Goal: Task Accomplishment & Management: Manage account settings

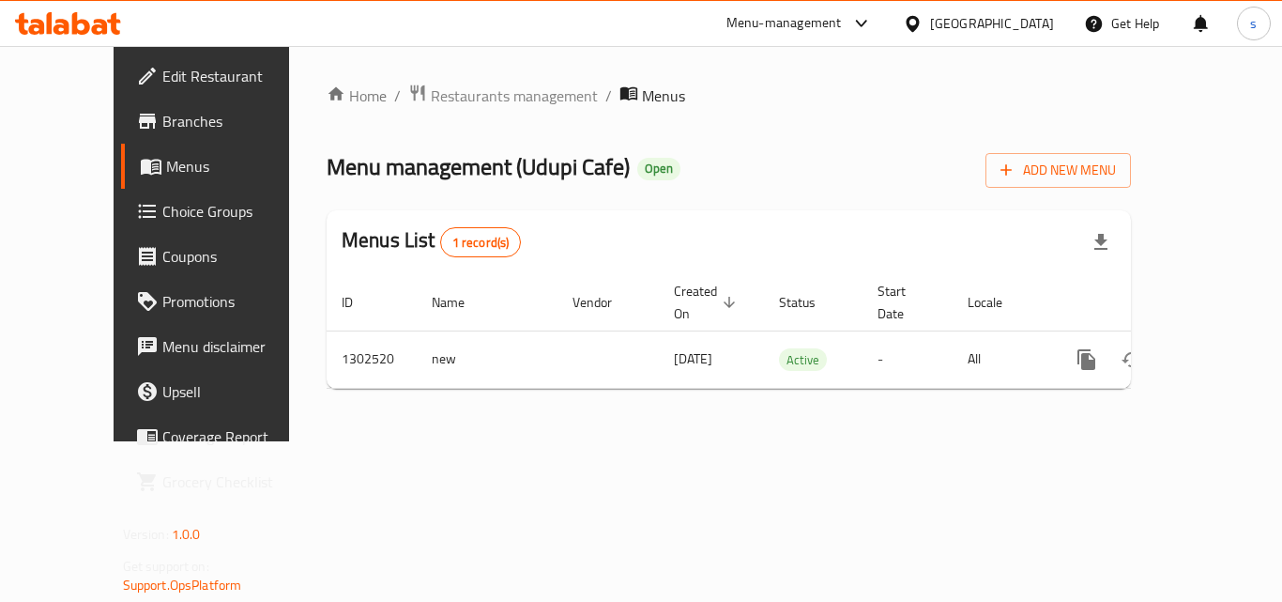
click at [919, 18] on icon at bounding box center [912, 23] width 13 height 16
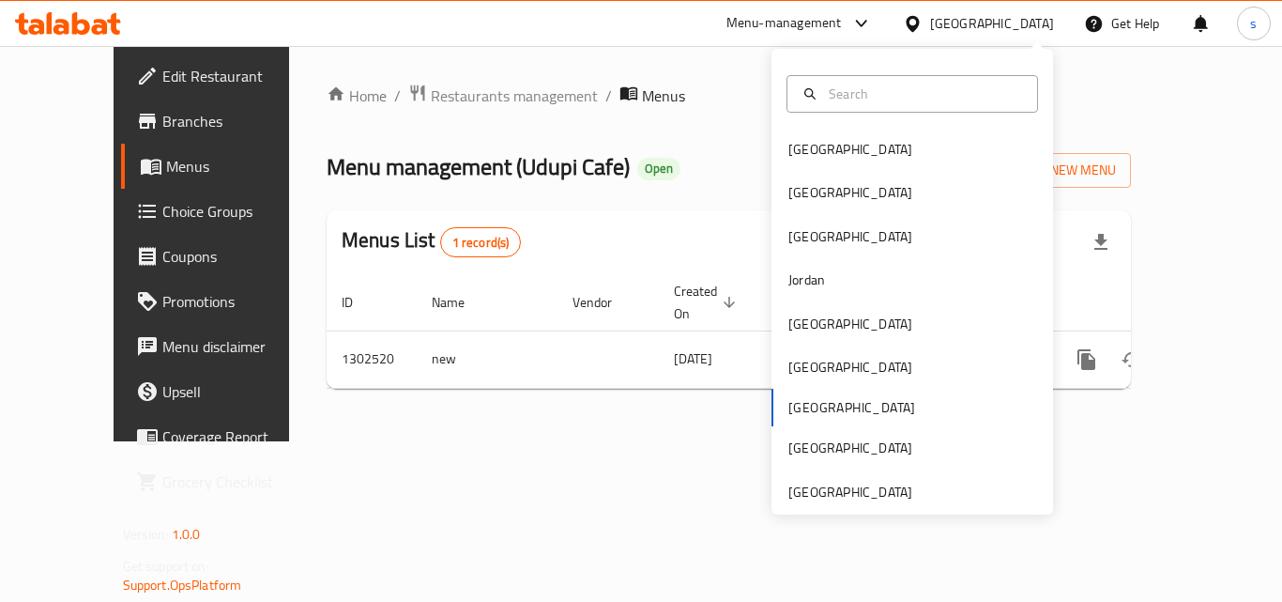
click at [828, 507] on div "[GEOGRAPHIC_DATA] [GEOGRAPHIC_DATA] [GEOGRAPHIC_DATA] [GEOGRAPHIC_DATA] [GEOGRA…" at bounding box center [912, 282] width 282 height 466
click at [788, 485] on div "[GEOGRAPHIC_DATA]" at bounding box center [850, 491] width 124 height 21
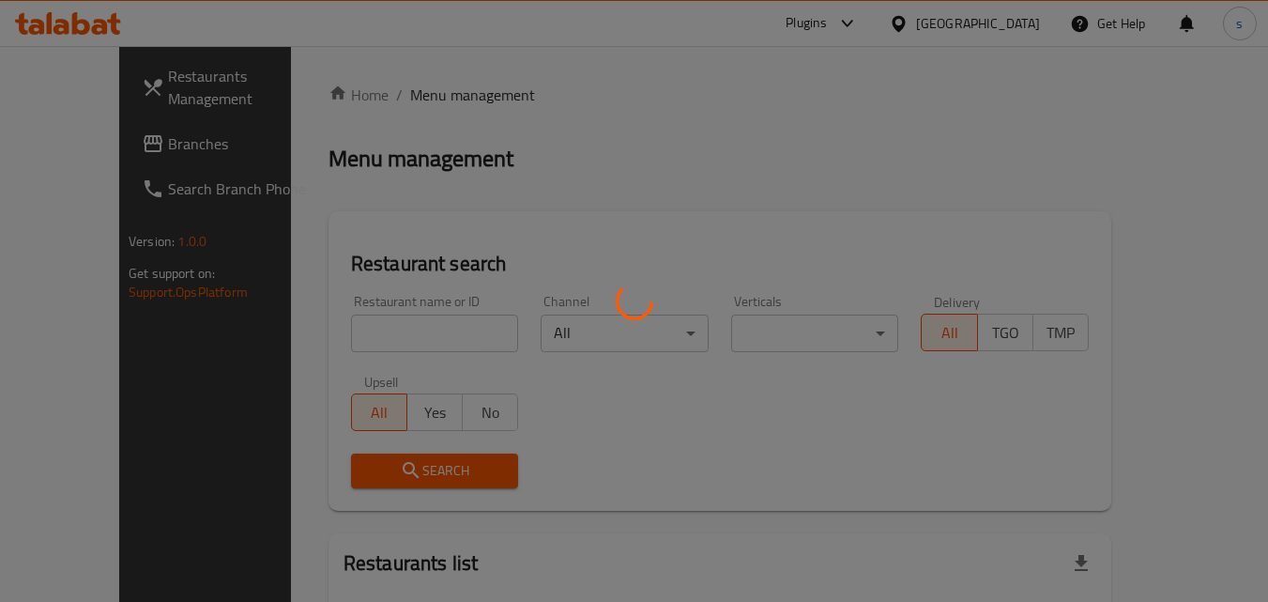
click at [84, 154] on div at bounding box center [634, 301] width 1268 height 602
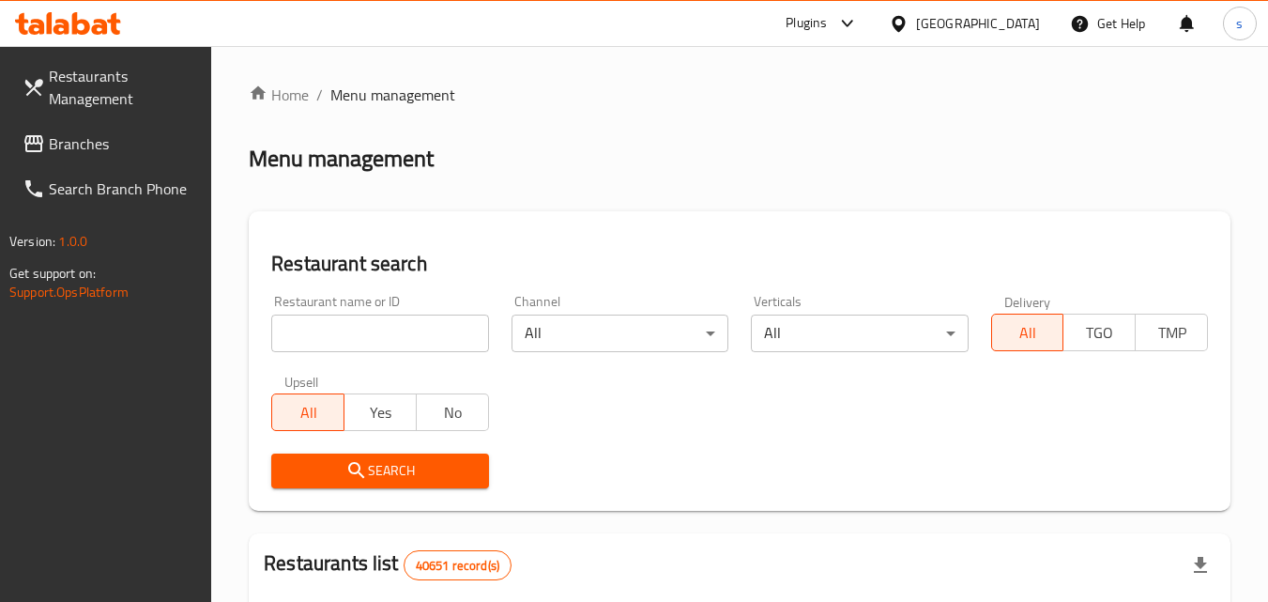
click at [84, 154] on span "Branches" at bounding box center [123, 143] width 148 height 23
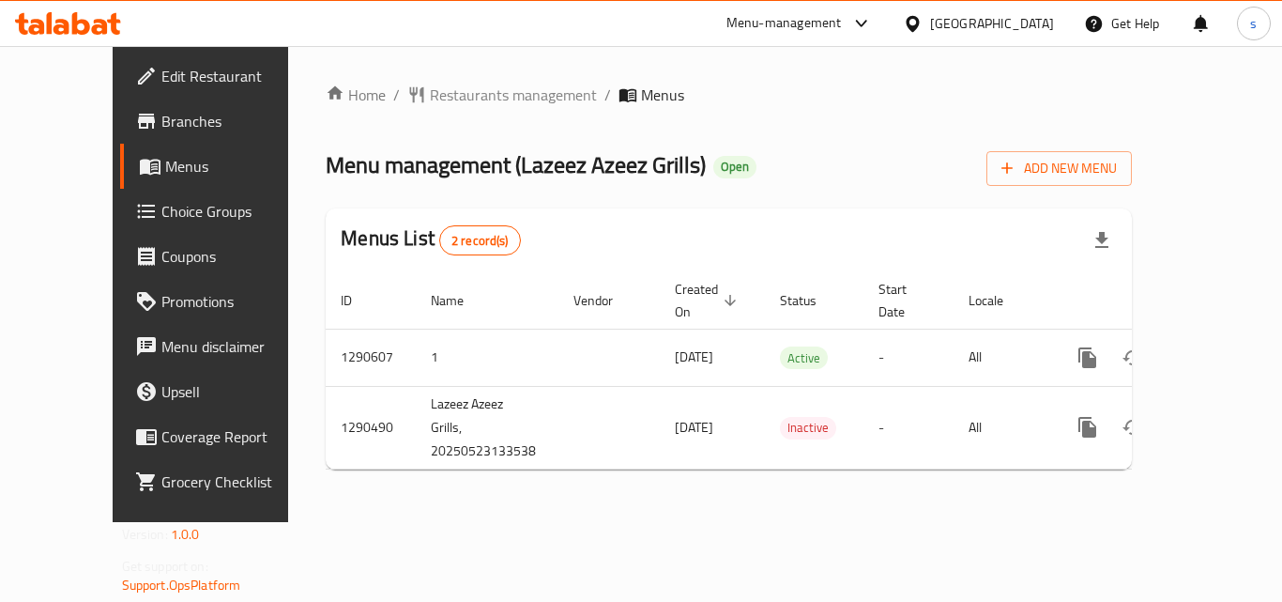
click at [161, 256] on span "Coupons" at bounding box center [236, 256] width 150 height 23
click at [161, 210] on span "Choice Groups" at bounding box center [236, 211] width 150 height 23
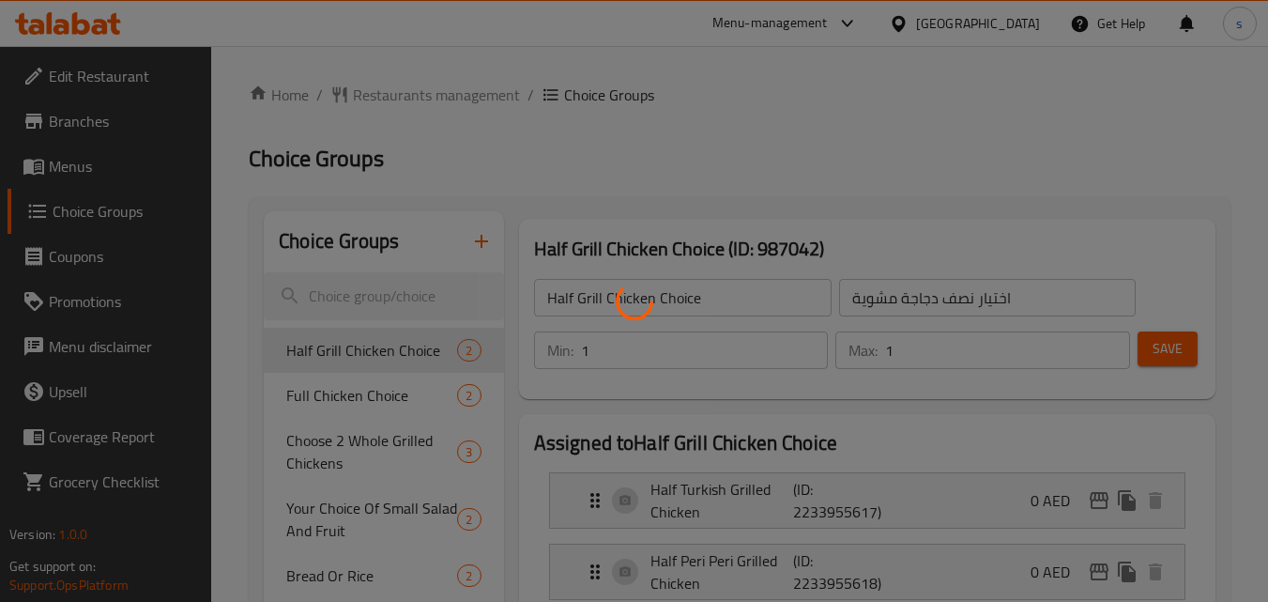
click at [729, 256] on div at bounding box center [634, 301] width 1268 height 602
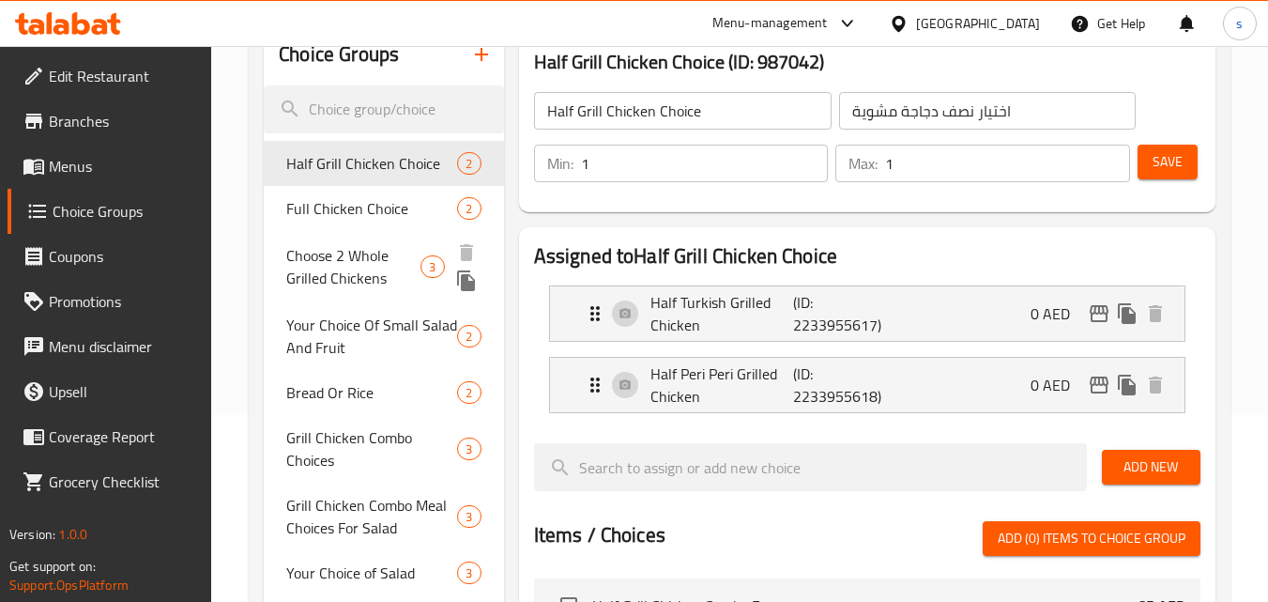
scroll to position [188, 0]
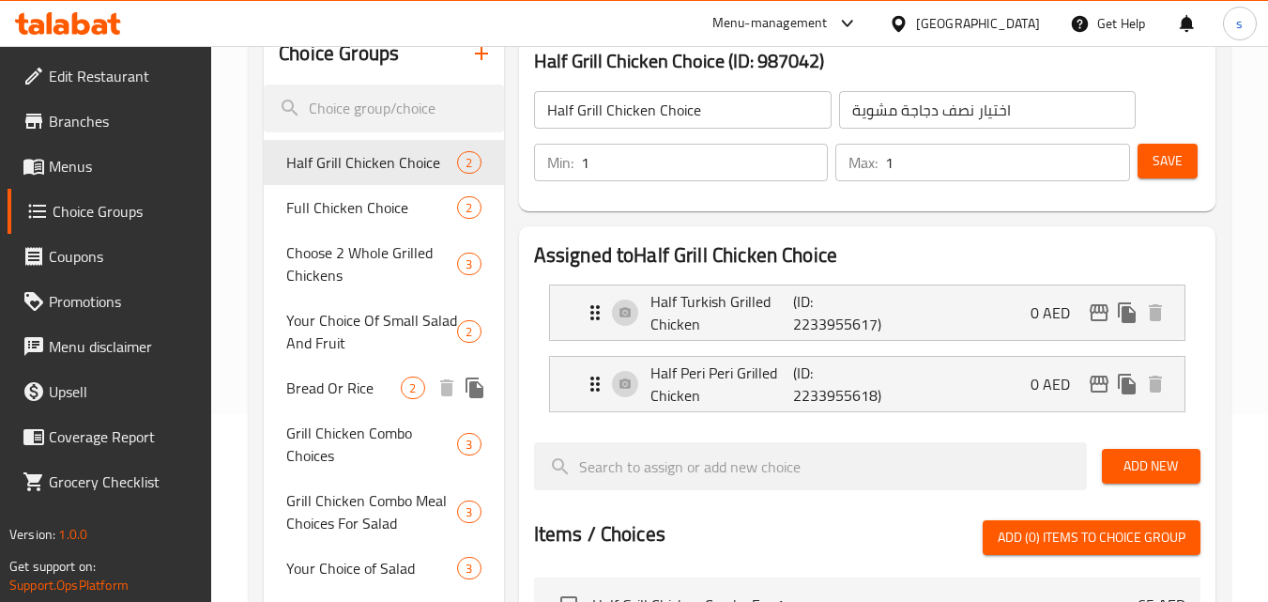
click at [354, 385] on span "Bread Or Rice" at bounding box center [343, 387] width 114 height 23
type input "Bread Or Rice"
type input "خبز أو أرز"
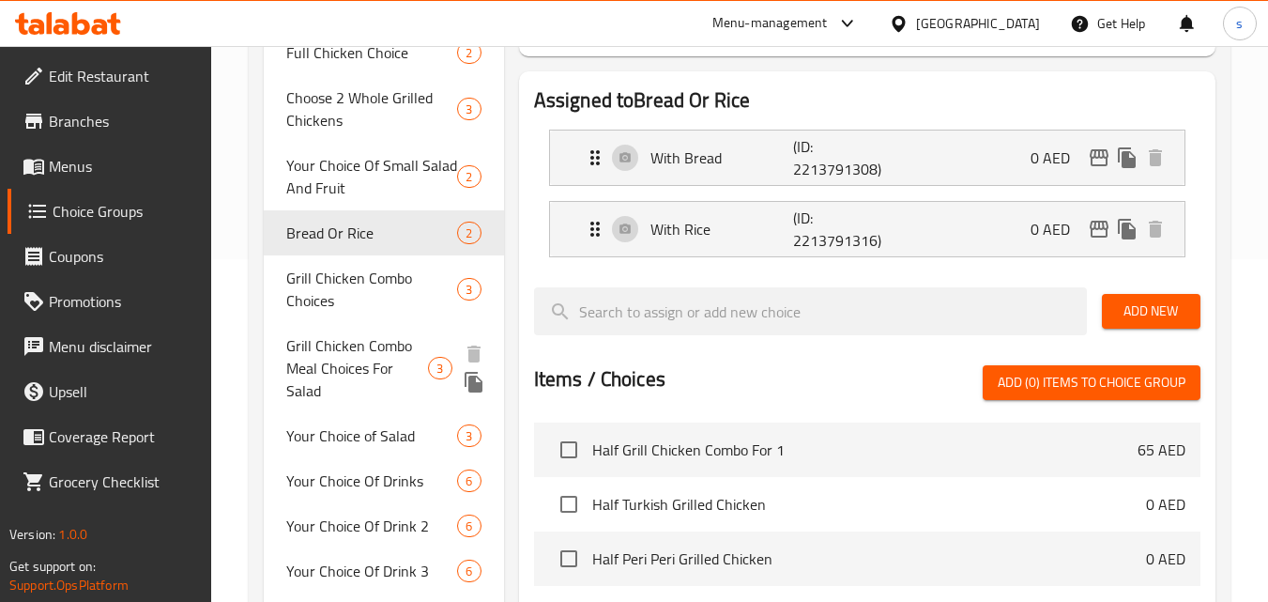
scroll to position [375, 0]
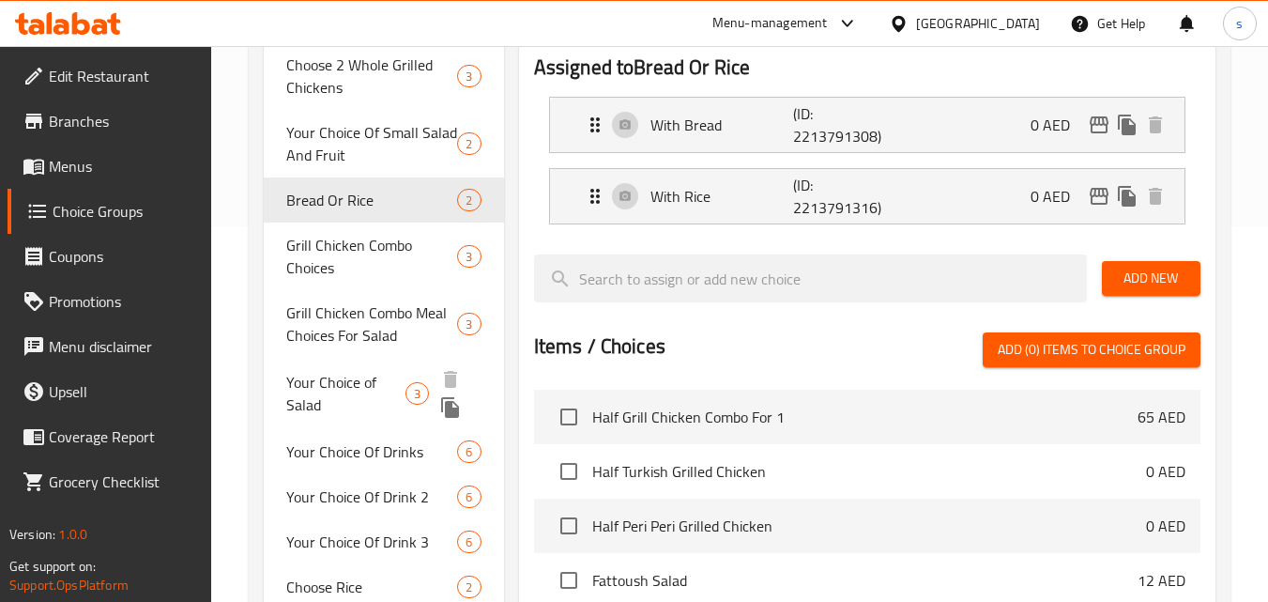
click at [337, 404] on span "Your Choice of Salad" at bounding box center [345, 393] width 119 height 45
type input "Your Choice of Salad"
type input "اختيارك من سلطة"
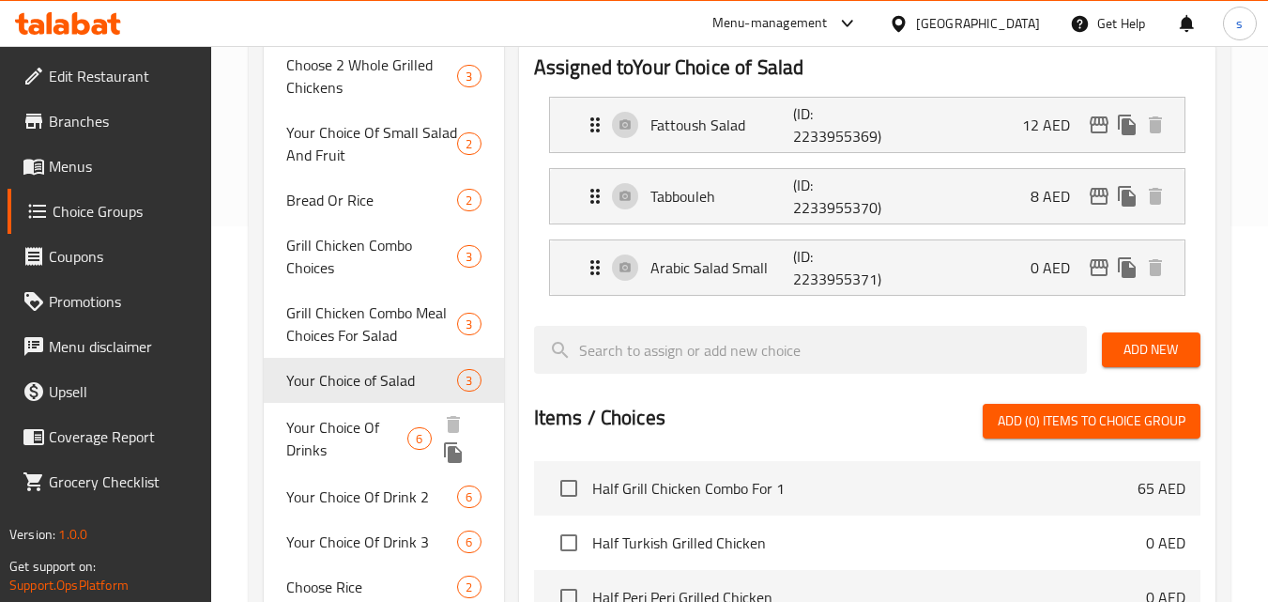
click at [322, 435] on span "Your Choice Of Drinks" at bounding box center [346, 438] width 121 height 45
type input "Your Choice Of Drinks"
type input "اختيارك من مشروبات"
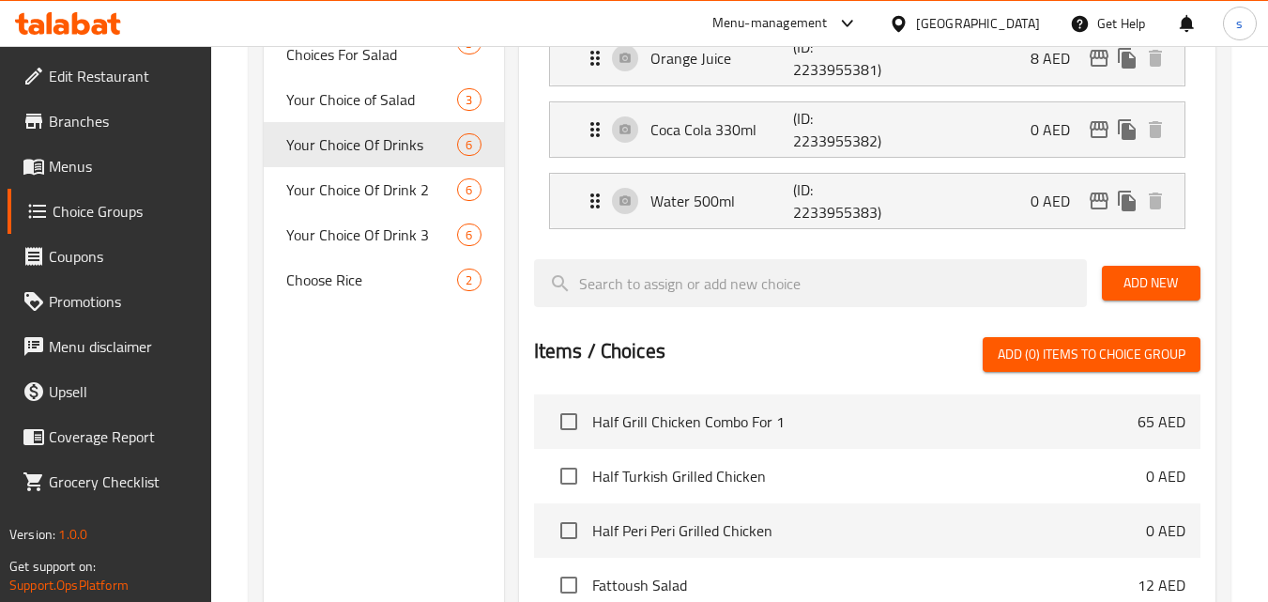
scroll to position [657, 0]
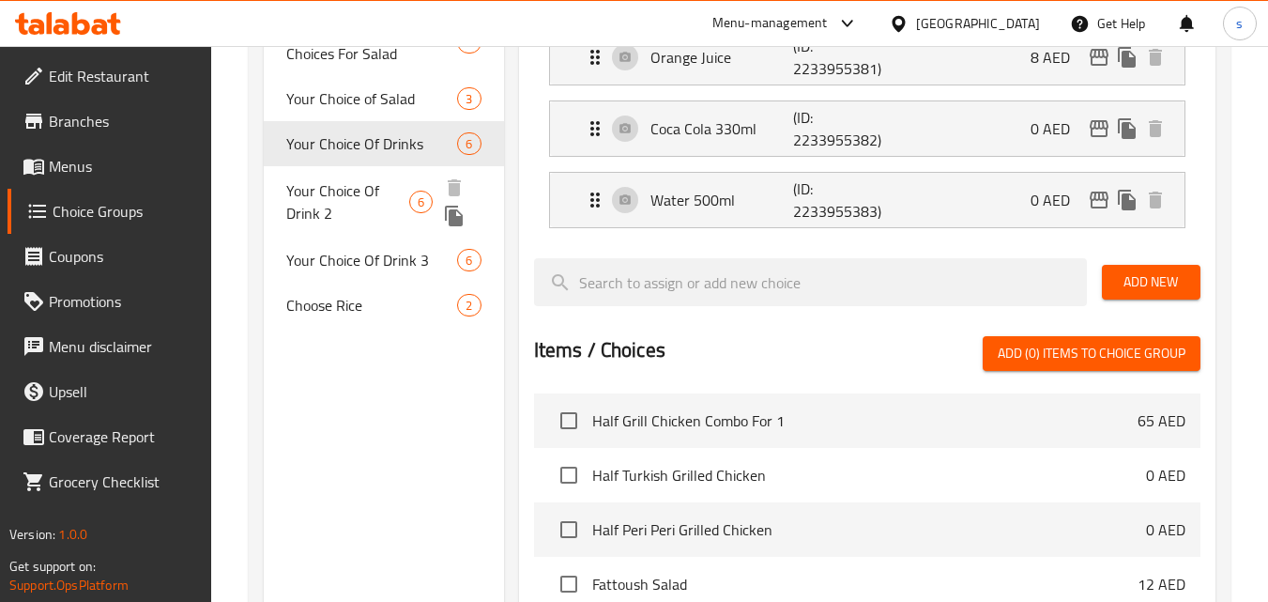
click at [339, 200] on span "Your Choice Of Drink 2" at bounding box center [347, 201] width 123 height 45
type input "Your Choice Of Drink 2"
type input "اختيارك من المشروب ٢"
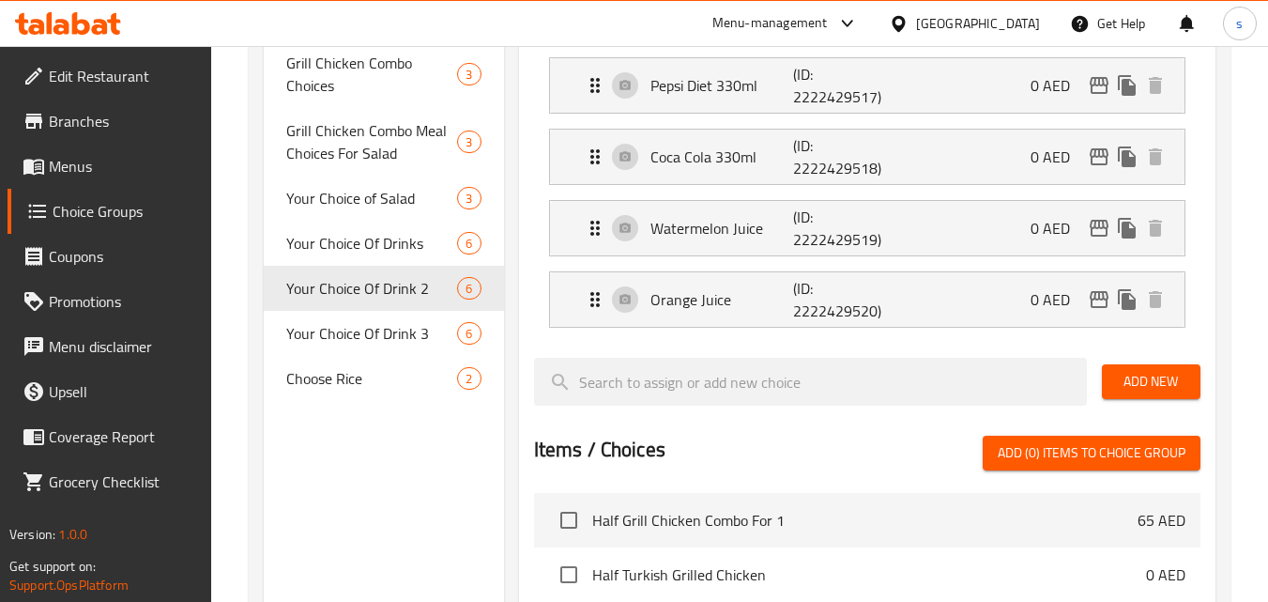
scroll to position [563, 0]
